Goal: Complete application form

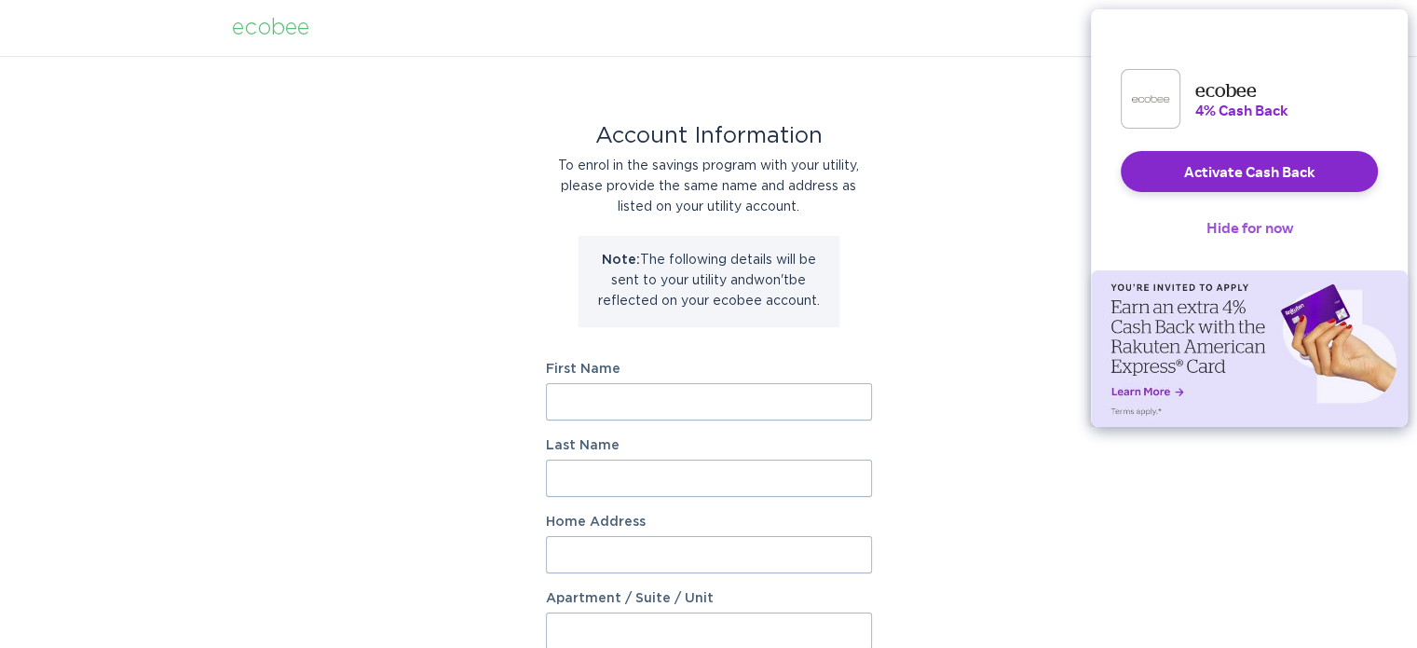
click at [1223, 239] on button "Hide for now" at bounding box center [1250, 227] width 116 height 41
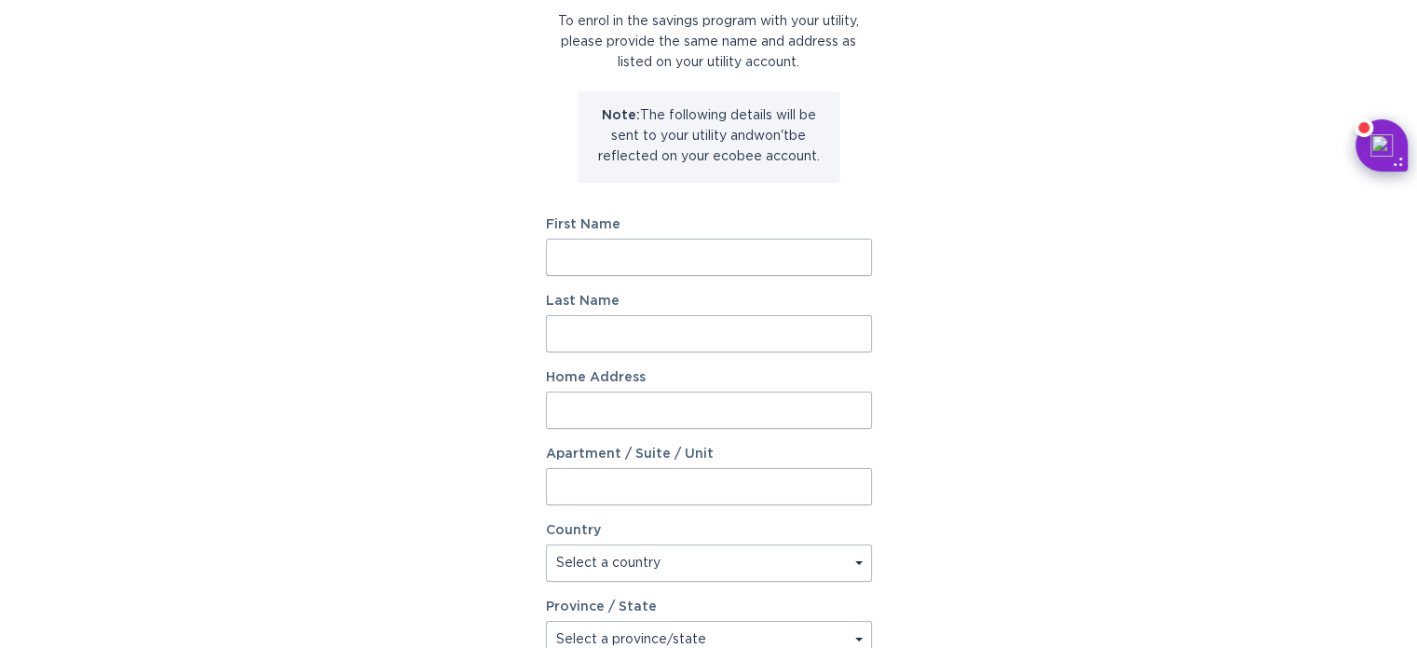
scroll to position [186, 0]
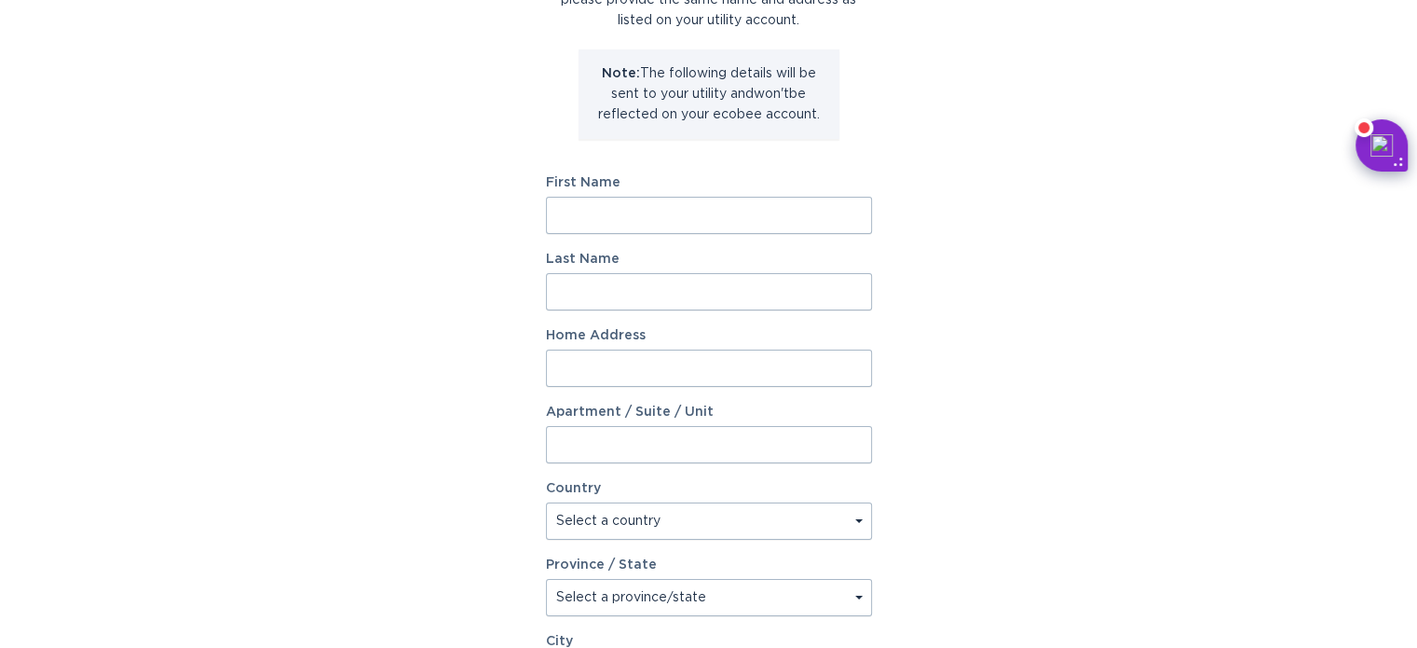
click at [616, 208] on input "First Name" at bounding box center [709, 215] width 326 height 37
type input "Hannah"
type input "Frost"
type input "138 Sonbar Farm Rd"
select select "US"
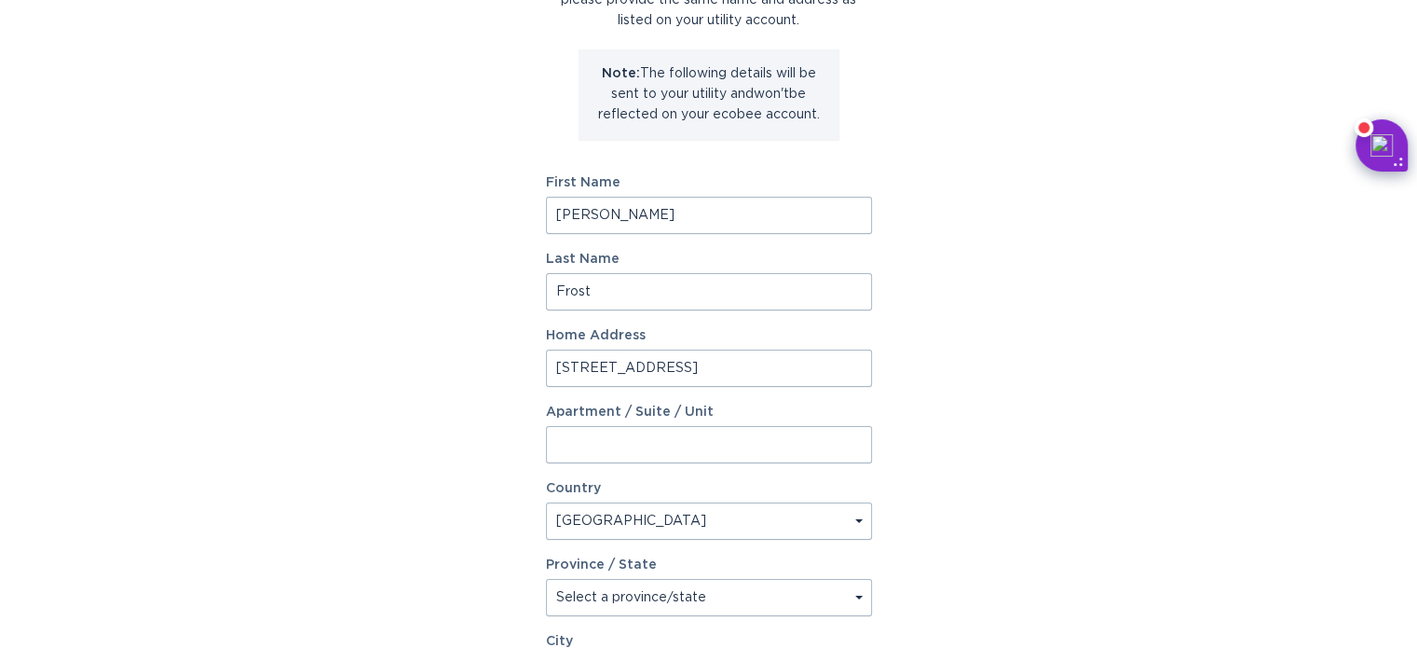
type input "Fair Play"
type input "29643"
select select "SC"
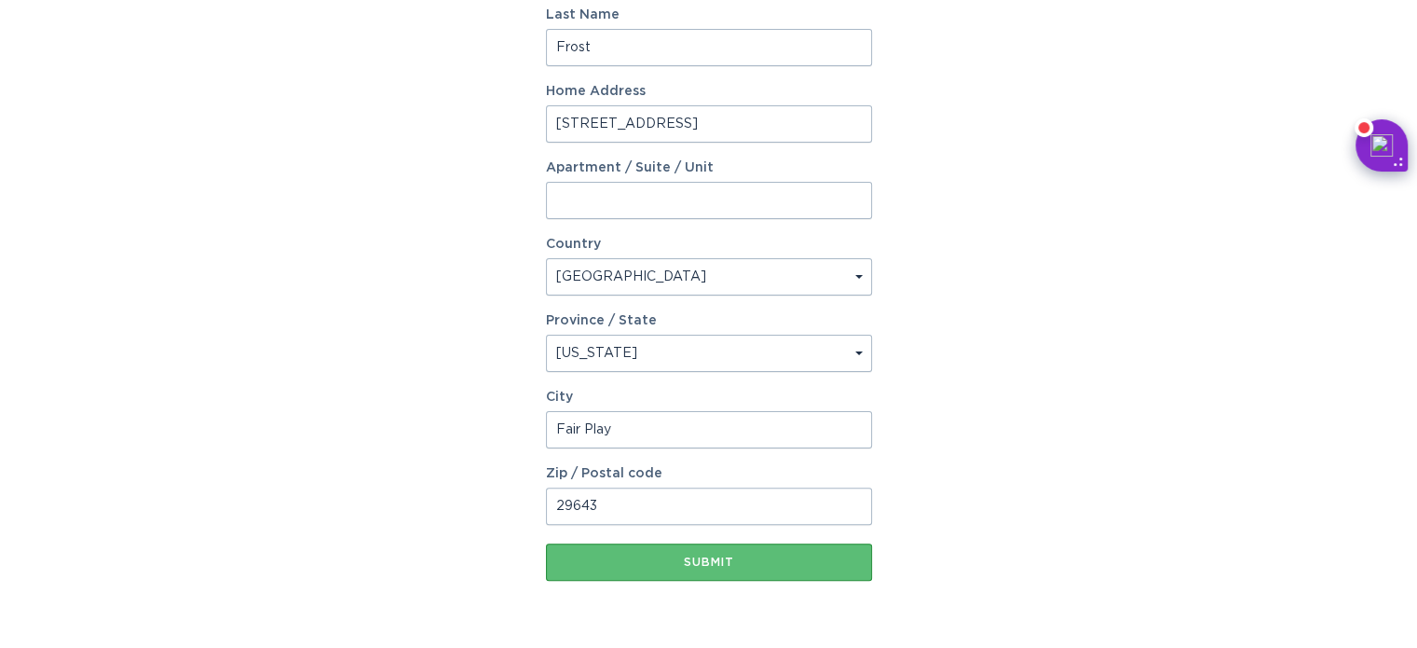
scroll to position [466, 0]
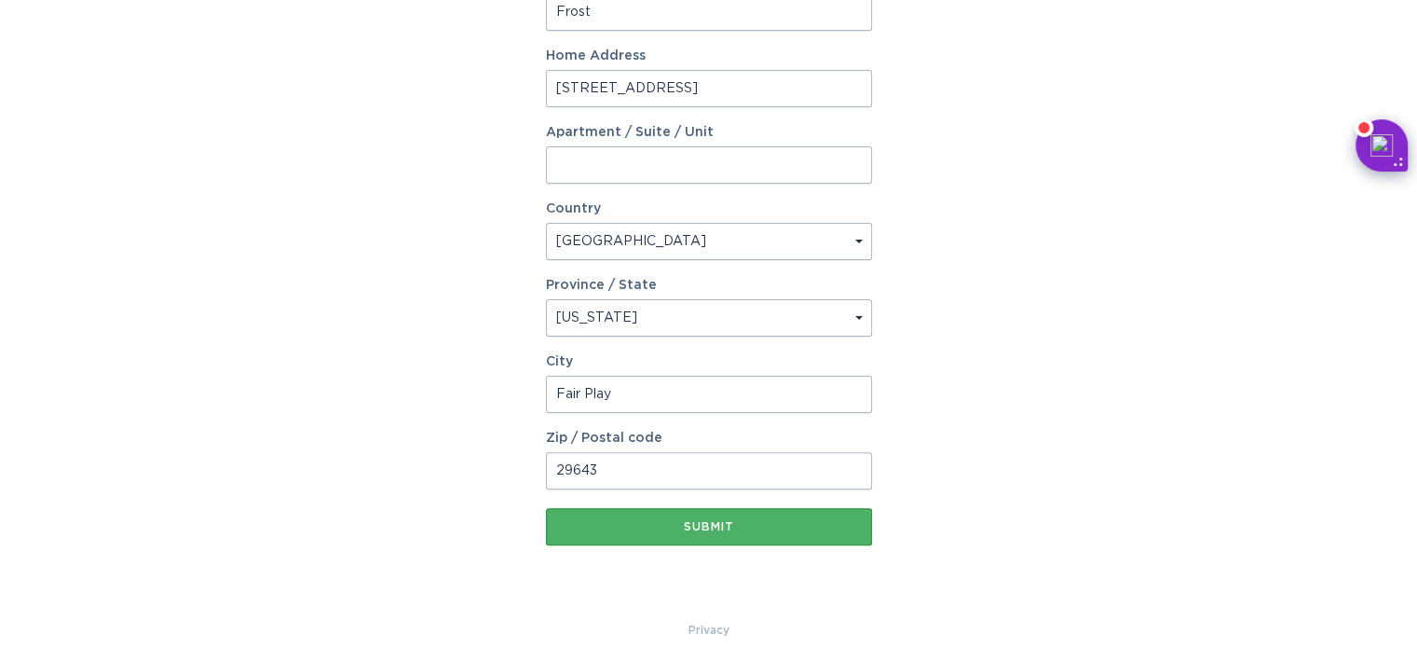
click at [693, 536] on button "Submit" at bounding box center [709, 526] width 326 height 37
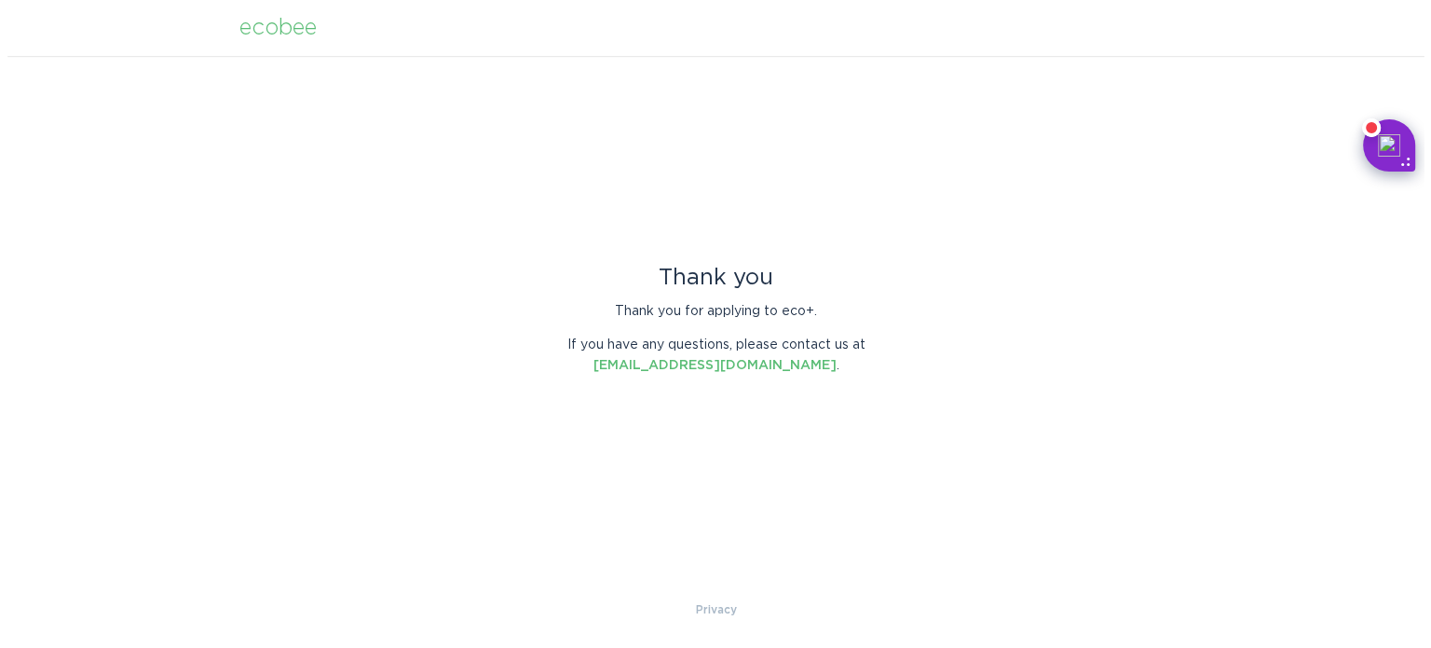
scroll to position [0, 0]
